Goal: Transaction & Acquisition: Book appointment/travel/reservation

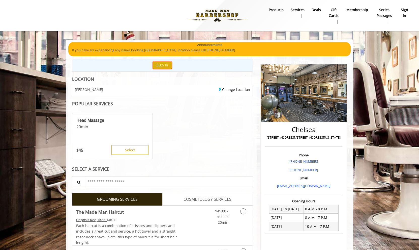
click at [163, 64] on button "Sign In" at bounding box center [162, 65] width 19 height 7
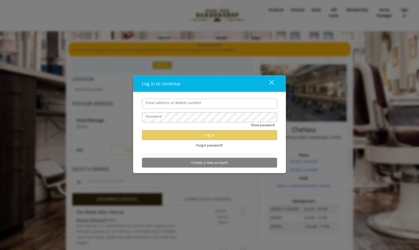
click at [271, 84] on div "close" at bounding box center [268, 84] width 10 height 8
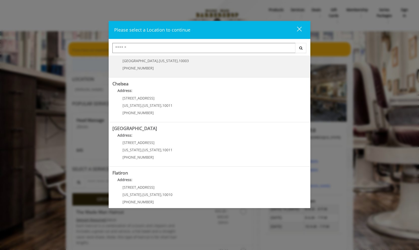
scroll to position [31, 0]
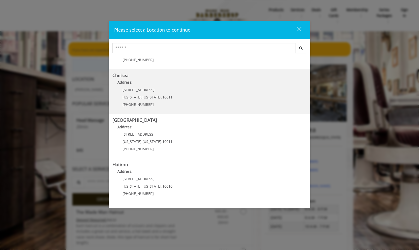
click at [232, 96] on link "Chelsea Address: [STREET_ADDRESS][US_STATE][US_STATE] (917) 639-3902" at bounding box center [209, 91] width 194 height 37
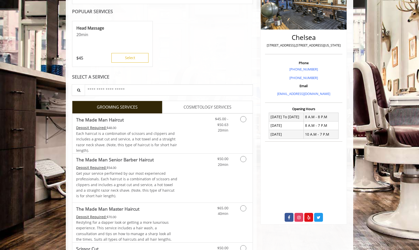
scroll to position [95, 0]
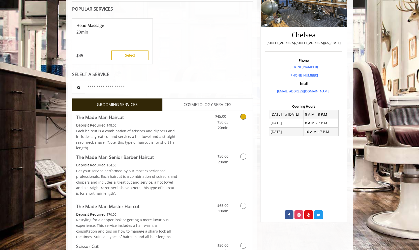
click at [245, 117] on icon "Grooming services" at bounding box center [243, 116] width 6 height 6
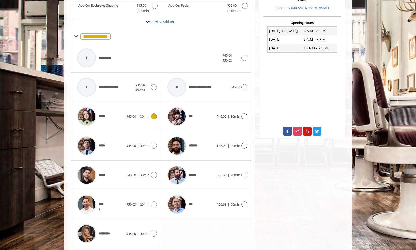
scroll to position [178, 0]
click at [154, 204] on icon at bounding box center [154, 204] width 6 height 6
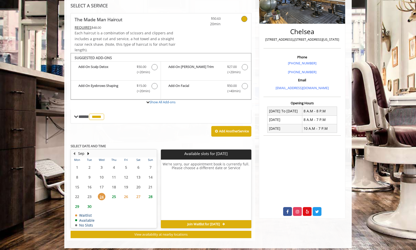
scroll to position [101, 0]
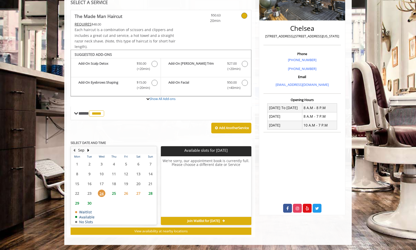
click at [113, 194] on span "25" at bounding box center [114, 192] width 8 height 7
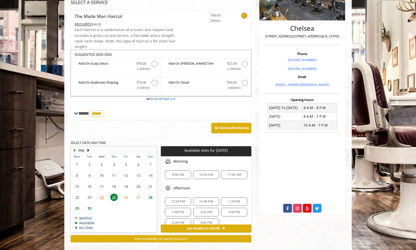
scroll to position [109, 0]
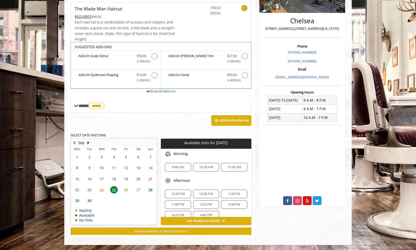
click at [127, 189] on span "26" at bounding box center [126, 189] width 8 height 7
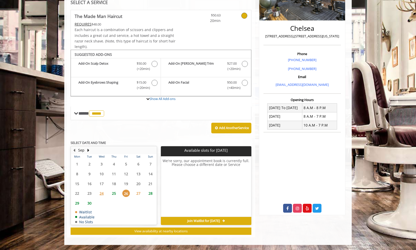
click at [135, 192] on span "27" at bounding box center [139, 192] width 8 height 7
click at [113, 192] on span "25" at bounding box center [114, 192] width 8 height 7
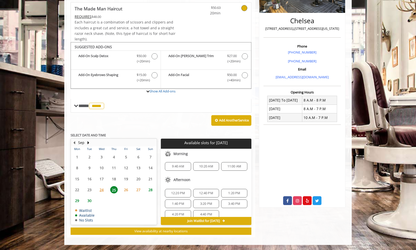
scroll to position [0, 0]
click at [103, 189] on span "24" at bounding box center [102, 189] width 8 height 7
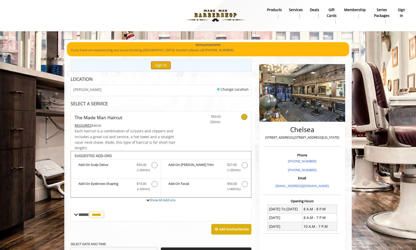
click at [158, 64] on button "Sign In" at bounding box center [160, 65] width 19 height 7
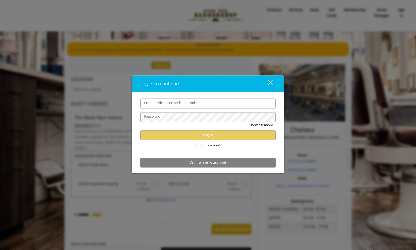
click at [272, 102] on span at bounding box center [273, 103] width 4 height 4
type input "**********"
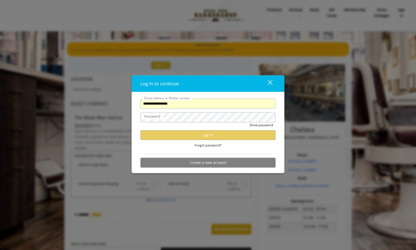
click at [273, 104] on span at bounding box center [273, 103] width 4 height 4
type input "**********"
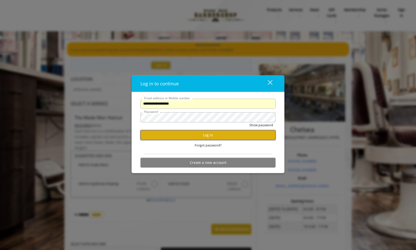
click at [220, 139] on button "Log in" at bounding box center [207, 135] width 135 height 10
